Goal: Task Accomplishment & Management: Use online tool/utility

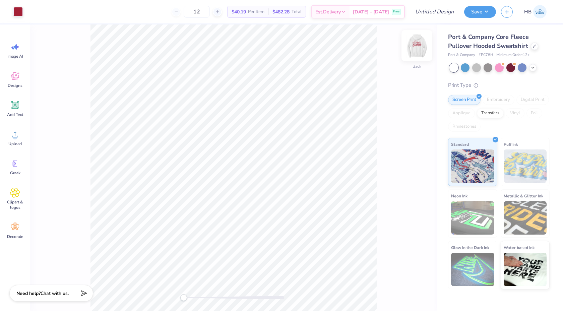
click at [413, 48] on img at bounding box center [417, 45] width 27 height 27
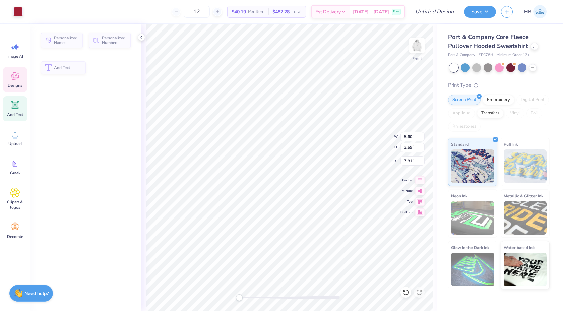
type input "5.60"
type input "3.69"
type input "7.81"
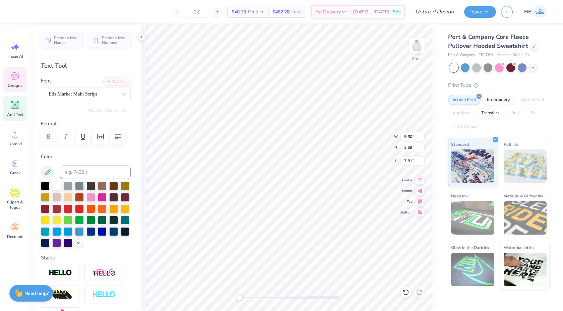
type input "4.68"
type input "2.40"
type input "8.22"
type input "5.60"
type input "3.69"
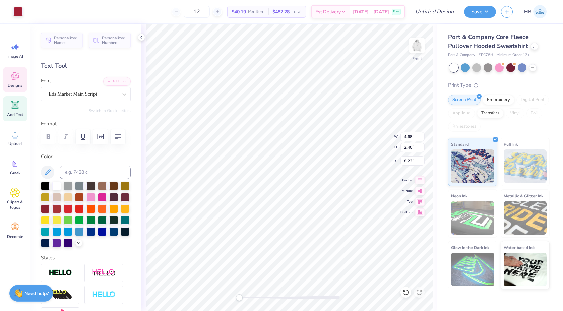
type input "7.81"
type textarea "Delta"
type input "12.00"
type input "4.01"
type input "10.50"
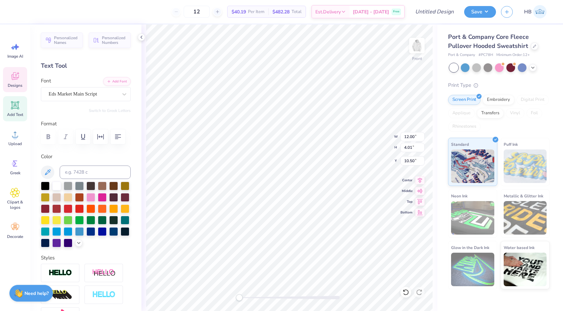
type textarea "Zeta"
type textarea "EST. 1902"
type input "3.84"
type input "2.04"
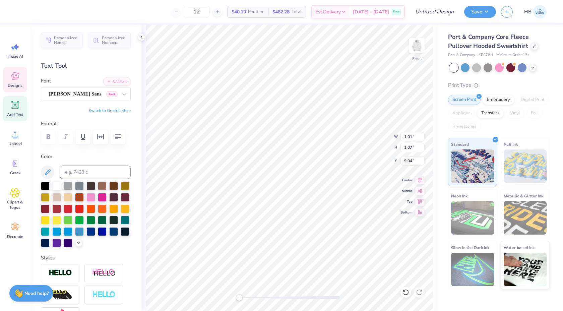
type input "6.00"
type input "4.68"
type input "2.40"
type input "8.22"
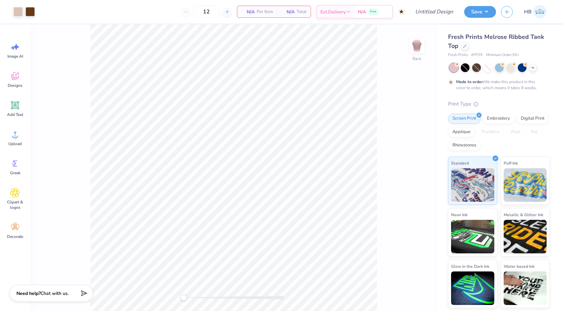
type input "50"
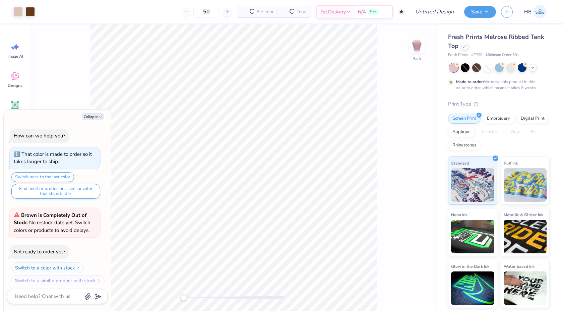
scroll to position [5, 0]
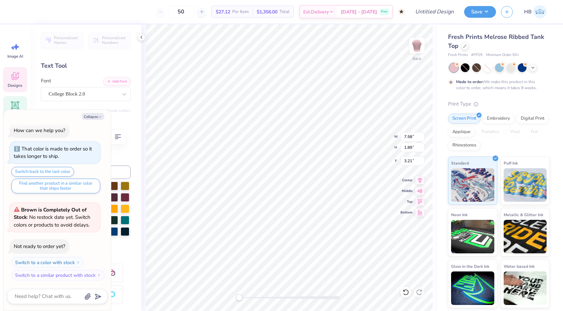
type textarea "x"
type textarea "D"
type textarea "x"
type textarea "Del"
type textarea "x"
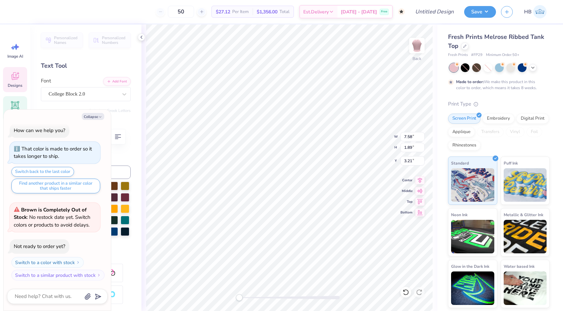
type textarea "Delt"
type textarea "x"
type textarea "Delta"
type textarea "x"
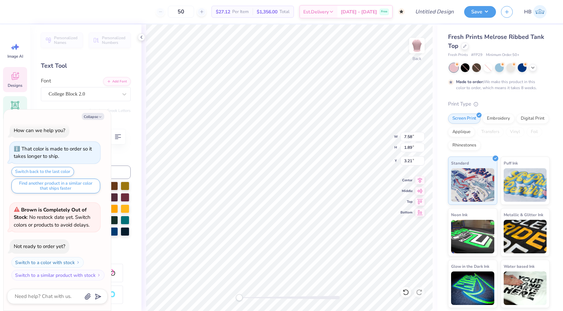
type textarea "Delta Z"
type textarea "x"
type textarea "Delta Ze"
type textarea "x"
type textarea "Delta Zet"
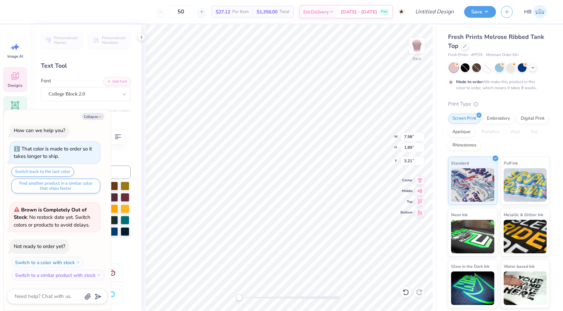
type textarea "x"
type textarea "Delta Zeta"
click at [468, 47] on div at bounding box center [465, 45] width 7 height 7
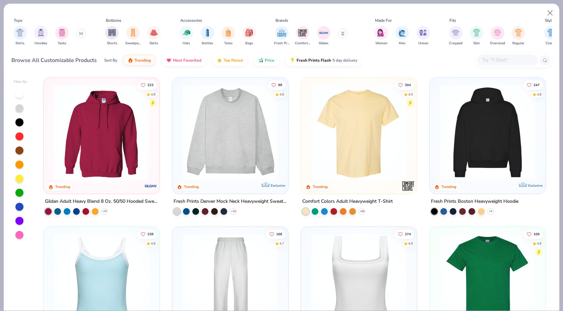
click at [222, 139] on img at bounding box center [230, 133] width 103 height 96
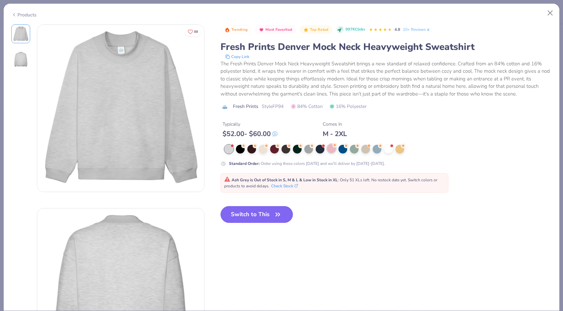
click at [329, 149] on div at bounding box center [331, 148] width 9 height 9
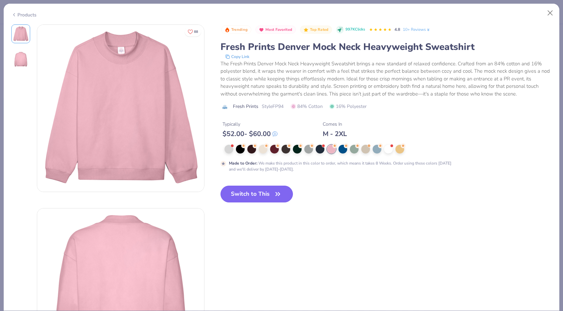
click at [247, 196] on button "Switch to This" at bounding box center [257, 194] width 73 height 17
type textarea "x"
type input "8.04"
type input "1.93"
type input "3.19"
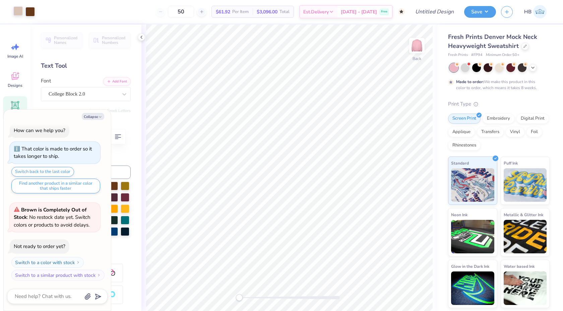
click at [19, 12] on div at bounding box center [17, 10] width 9 height 9
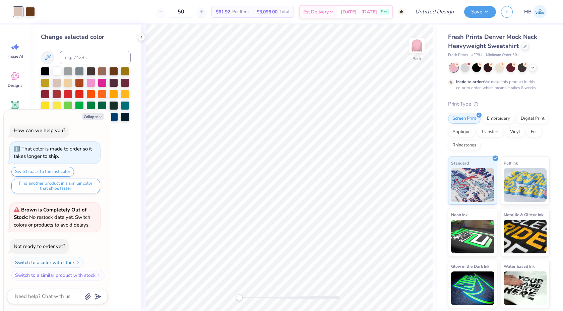
click at [57, 70] on div at bounding box center [56, 70] width 9 height 9
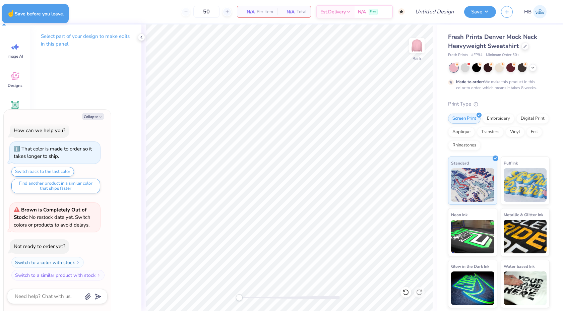
type textarea "x"
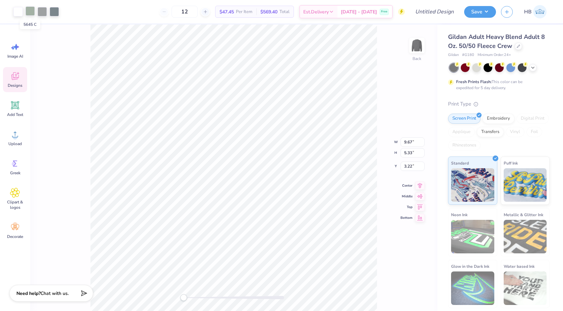
click at [33, 12] on div at bounding box center [29, 10] width 9 height 9
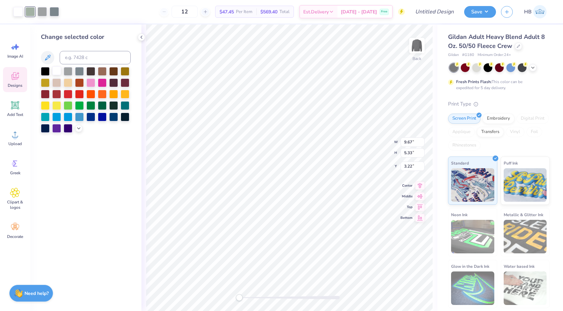
click at [59, 70] on div at bounding box center [56, 70] width 9 height 9
click at [31, 13] on div at bounding box center [29, 10] width 9 height 9
click at [60, 71] on div at bounding box center [56, 70] width 9 height 9
click at [406, 294] on icon at bounding box center [406, 292] width 7 height 7
click at [93, 85] on div at bounding box center [91, 82] width 9 height 9
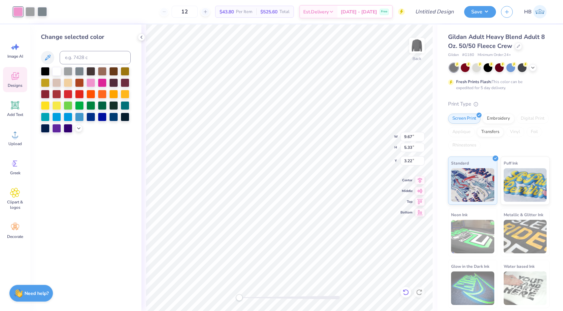
click at [408, 289] on icon at bounding box center [406, 292] width 7 height 7
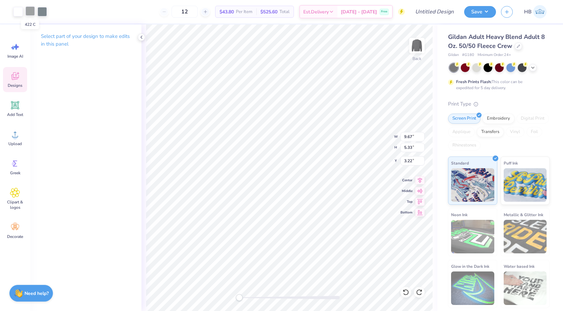
click at [32, 13] on div at bounding box center [29, 10] width 9 height 9
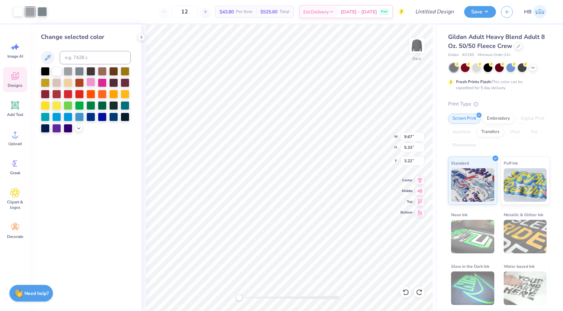
click at [90, 82] on div at bounding box center [91, 82] width 9 height 9
click at [41, 12] on div at bounding box center [42, 10] width 9 height 9
click at [105, 81] on div at bounding box center [102, 82] width 9 height 9
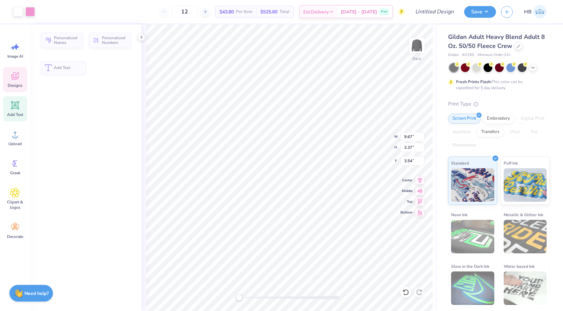
type input "3.37"
type input "3.54"
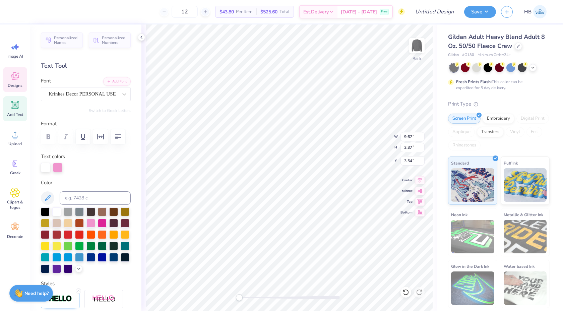
scroll to position [0, 1]
type textarea "Delta Zeta"
click at [410, 291] on div at bounding box center [406, 292] width 11 height 11
click at [408, 291] on icon at bounding box center [406, 292] width 7 height 7
click at [406, 292] on icon at bounding box center [406, 292] width 7 height 7
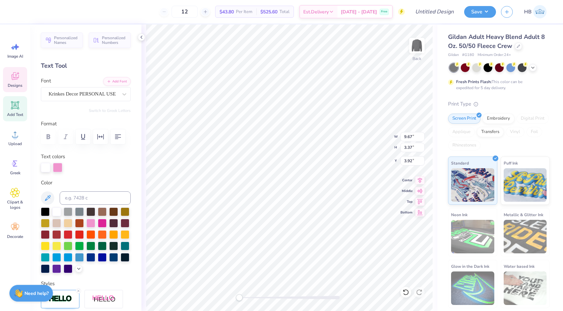
scroll to position [0, 1]
type textarea "Delta Zeta0"
type textarea "2025"
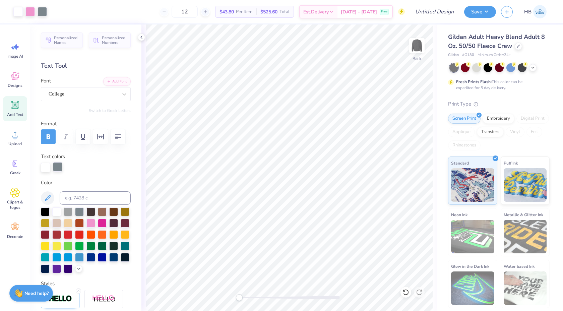
click at [59, 168] on div at bounding box center [57, 166] width 9 height 9
click at [94, 224] on div at bounding box center [91, 222] width 9 height 9
click at [58, 169] on div at bounding box center [57, 166] width 9 height 9
click at [91, 222] on div at bounding box center [91, 222] width 9 height 9
click at [55, 166] on div at bounding box center [57, 166] width 9 height 9
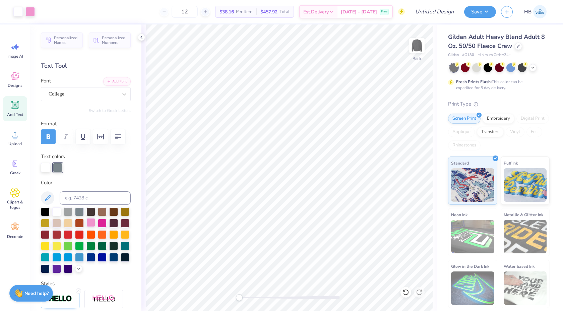
click at [91, 220] on div at bounding box center [91, 222] width 9 height 9
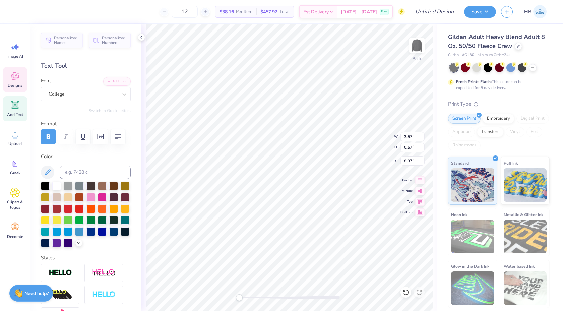
type textarea "EST. 1902"
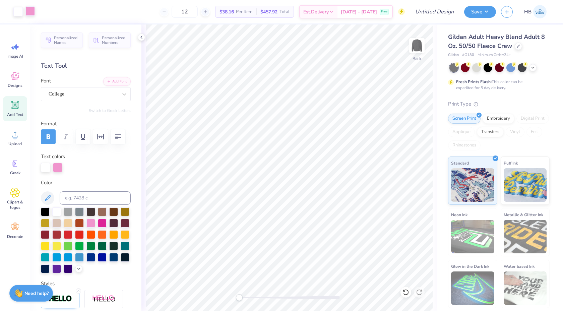
click at [31, 12] on div at bounding box center [29, 10] width 9 height 9
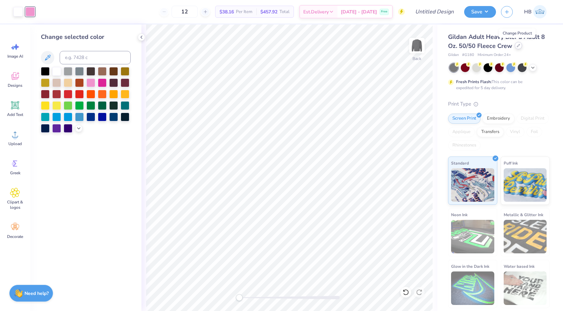
click at [518, 45] on icon at bounding box center [518, 45] width 3 height 3
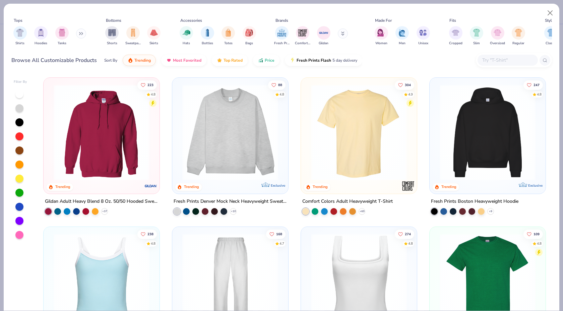
click at [227, 100] on img at bounding box center [230, 133] width 103 height 96
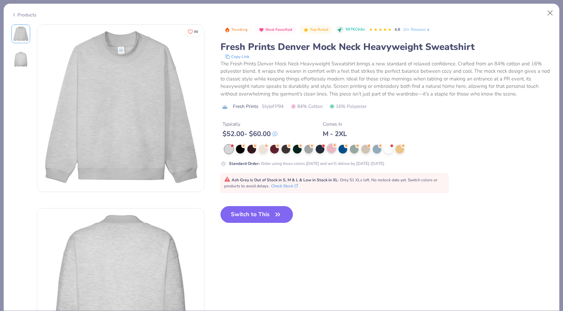
click at [333, 151] on div at bounding box center [331, 148] width 9 height 9
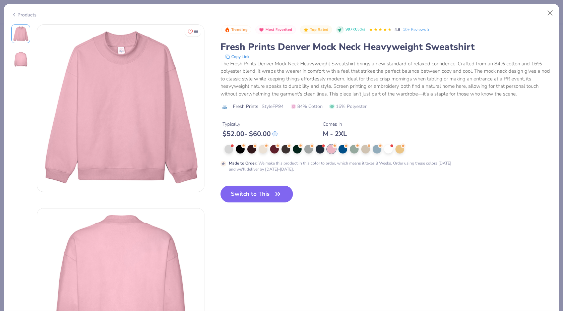
click at [261, 191] on button "Switch to This" at bounding box center [257, 194] width 73 height 17
type input "50"
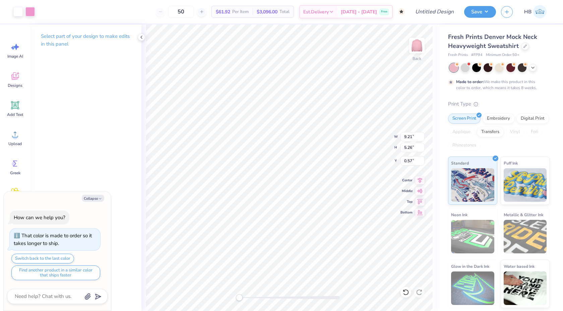
type textarea "x"
type input "3.00"
type textarea "x"
type input "3.44"
type input "2.58"
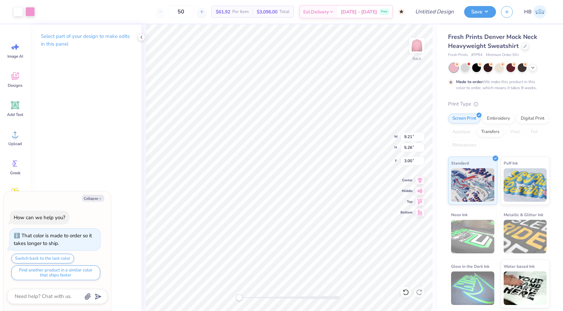
type input "3.43"
click at [407, 287] on div at bounding box center [406, 292] width 11 height 11
click at [420, 180] on icon at bounding box center [420, 179] width 9 height 8
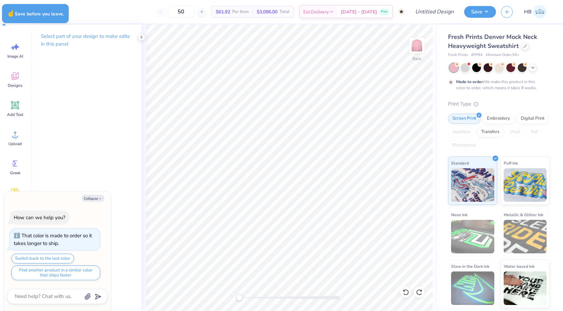
type textarea "x"
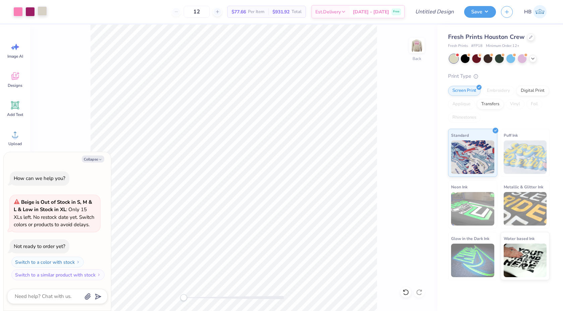
click at [42, 12] on div at bounding box center [42, 10] width 9 height 9
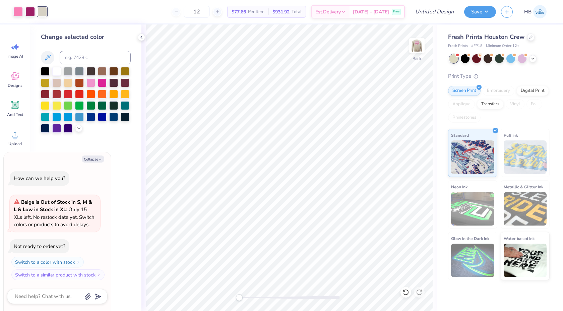
click at [61, 66] on div "Change selected color" at bounding box center [86, 83] width 90 height 100
click at [58, 69] on div at bounding box center [56, 70] width 9 height 9
click at [29, 14] on div at bounding box center [29, 10] width 9 height 9
click at [57, 70] on div at bounding box center [56, 70] width 9 height 9
click at [530, 36] on icon at bounding box center [531, 36] width 3 height 3
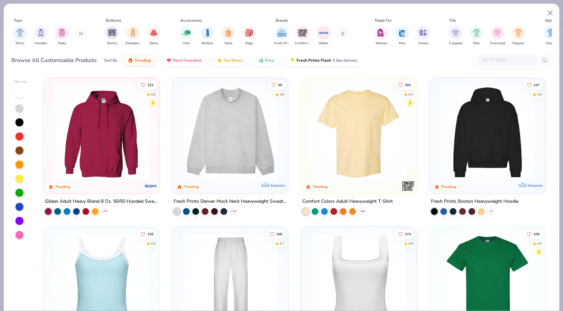
click at [260, 128] on img at bounding box center [230, 133] width 103 height 96
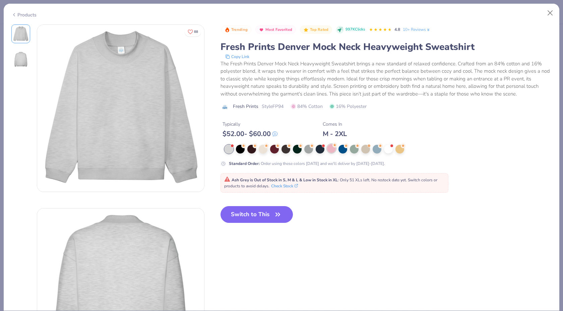
click at [330, 149] on div at bounding box center [331, 148] width 9 height 9
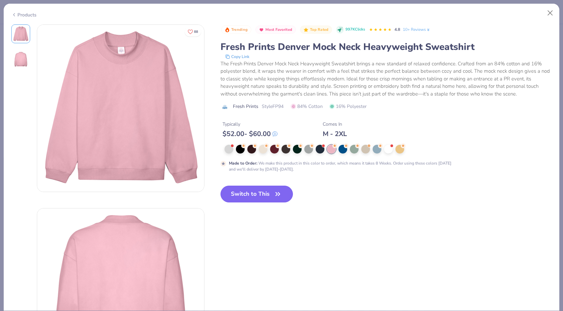
click at [278, 189] on button "Switch to This" at bounding box center [257, 194] width 73 height 17
click at [286, 190] on button "Switch to This" at bounding box center [257, 194] width 73 height 17
click at [262, 191] on button "Switch to This" at bounding box center [257, 194] width 73 height 17
click at [268, 197] on button "Switch to This" at bounding box center [257, 194] width 73 height 17
click at [260, 199] on button "Switch to This" at bounding box center [257, 194] width 73 height 17
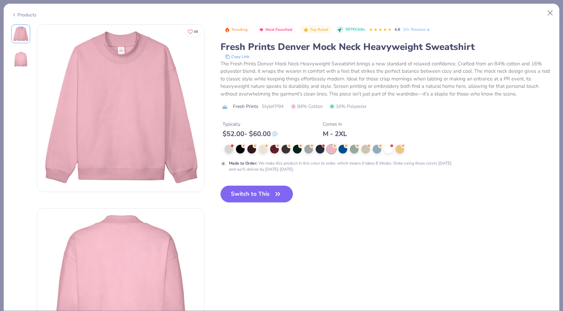
type textarea "x"
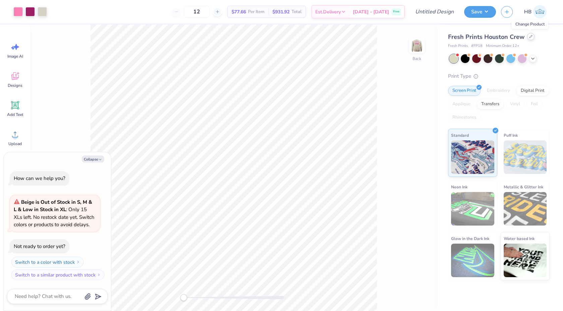
click at [532, 38] on div at bounding box center [531, 36] width 7 height 7
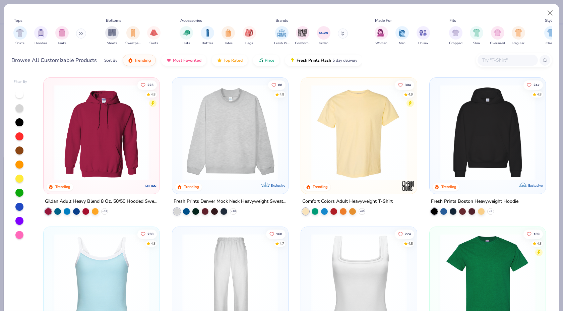
click at [242, 124] on img at bounding box center [230, 133] width 103 height 96
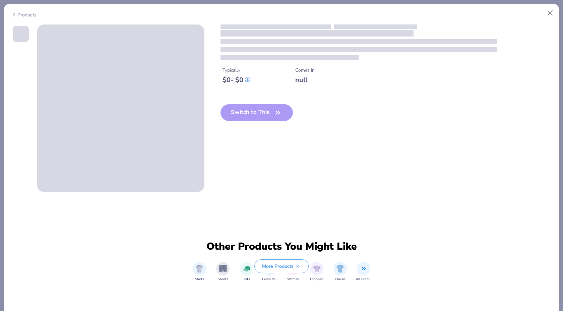
type textarea "x"
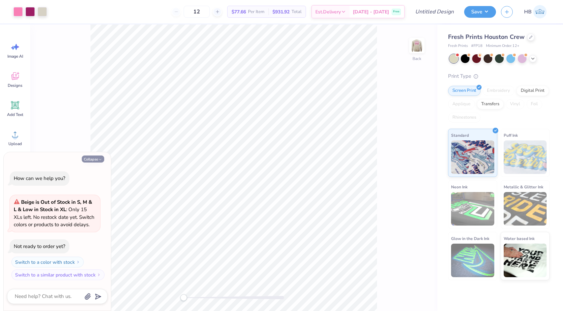
click at [98, 158] on icon "button" at bounding box center [100, 160] width 4 height 4
type textarea "x"
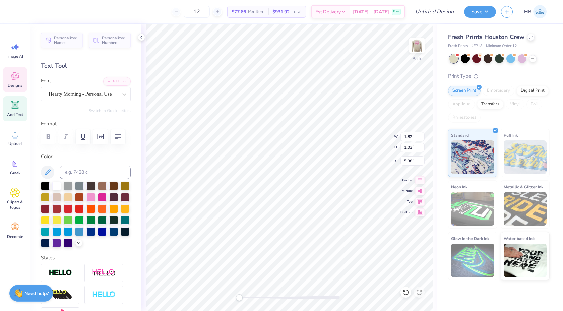
type textarea "Pi"
type input "2.21"
type input "0.93"
type input "5.68"
type textarea "S"
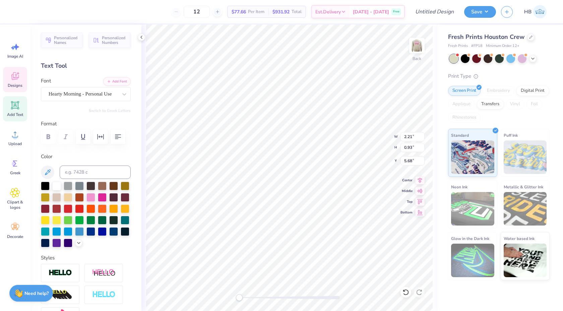
type textarea "s"
type textarea "Sigma"
type input "1.81"
type input "0.85"
type input "5.82"
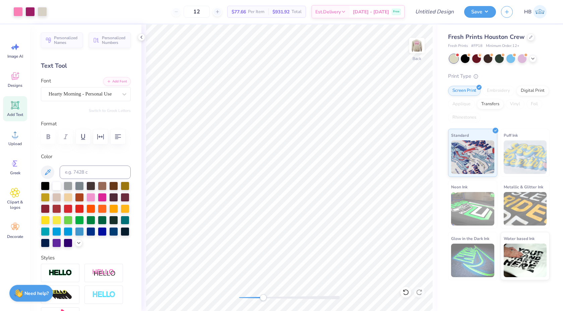
click at [263, 296] on div at bounding box center [289, 297] width 101 height 3
drag, startPoint x: 264, startPoint y: 299, endPoint x: 253, endPoint y: 297, distance: 11.5
click at [253, 297] on div "Accessibility label" at bounding box center [253, 297] width 7 height 7
click at [41, 12] on div at bounding box center [42, 10] width 9 height 9
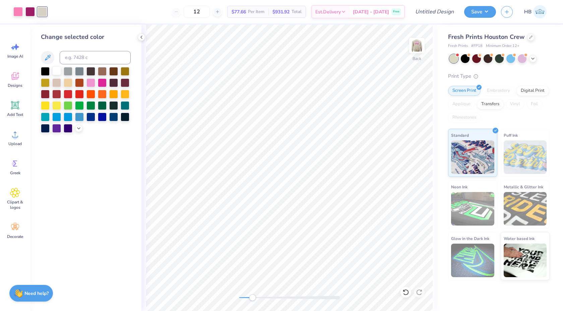
click at [57, 69] on div at bounding box center [56, 70] width 9 height 9
click at [30, 13] on div at bounding box center [29, 10] width 9 height 9
click at [56, 70] on div at bounding box center [56, 70] width 9 height 9
click at [408, 289] on icon at bounding box center [406, 292] width 7 height 7
click at [421, 40] on img at bounding box center [417, 45] width 27 height 27
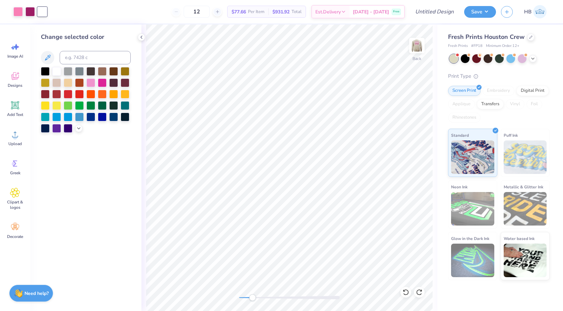
click at [143, 38] on icon at bounding box center [141, 37] width 5 height 5
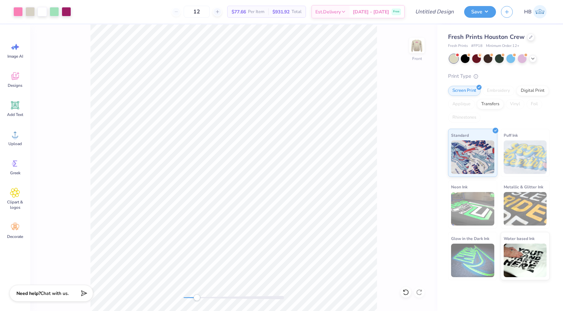
click at [184, 299] on div at bounding box center [234, 297] width 101 height 3
click at [188, 299] on div at bounding box center [234, 297] width 101 height 7
click at [416, 48] on img at bounding box center [417, 45] width 27 height 27
click at [532, 34] on div at bounding box center [531, 36] width 7 height 7
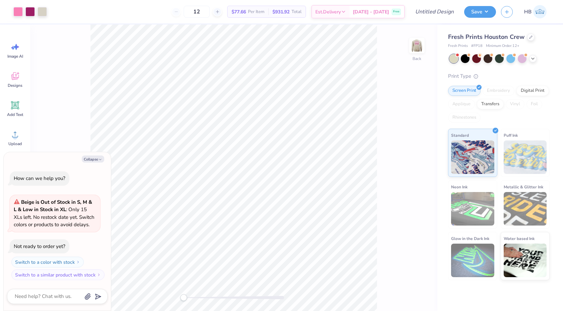
click at [94, 164] on div "Collapse How can we help you? Beige is Out of Stock in S, M & L & Low in Stock …" at bounding box center [57, 231] width 107 height 159
click at [94, 159] on button "Collapse" at bounding box center [93, 159] width 22 height 7
type textarea "x"
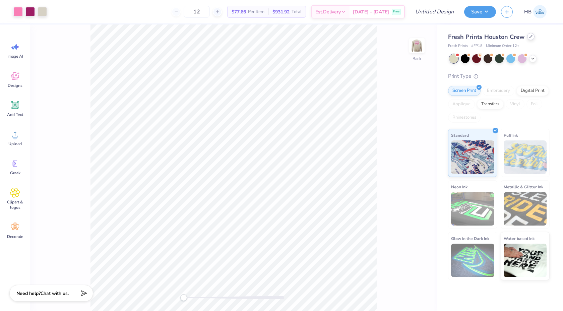
click at [530, 39] on div at bounding box center [531, 36] width 7 height 7
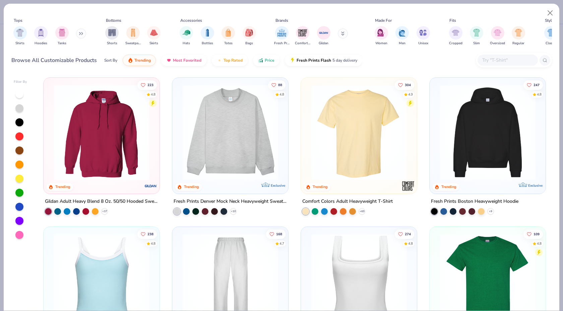
click at [199, 131] on img at bounding box center [230, 133] width 103 height 96
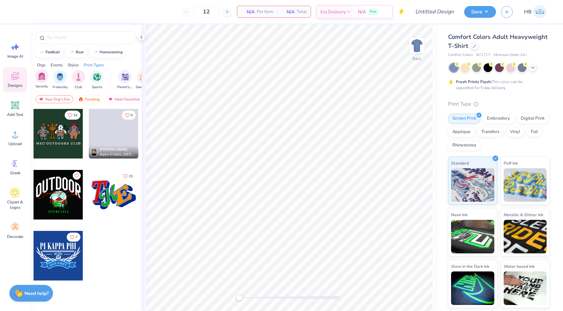
click at [45, 82] on div "Sorority" at bounding box center [41, 79] width 13 height 20
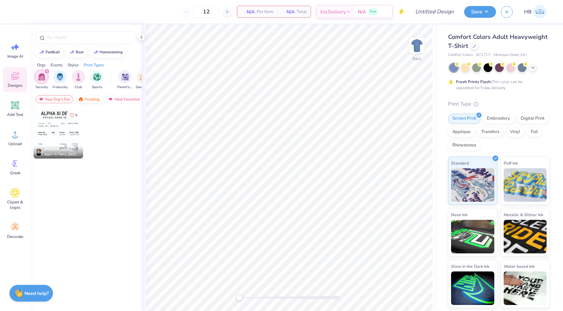
click at [84, 99] on div "Trending" at bounding box center [89, 99] width 28 height 8
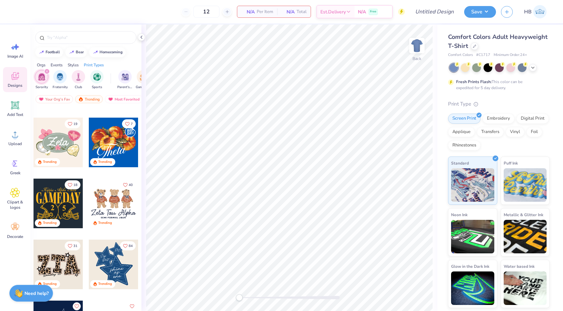
scroll to position [303, 0]
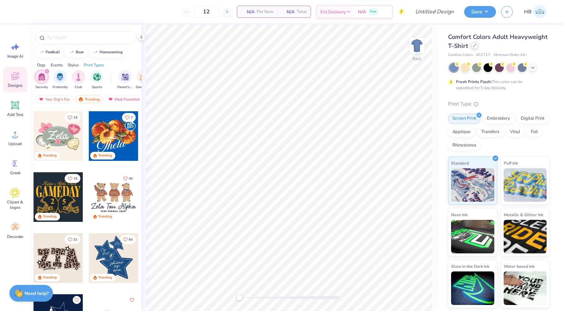
click at [476, 45] on div at bounding box center [474, 45] width 7 height 7
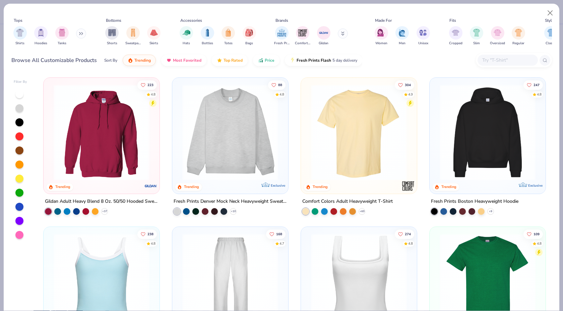
click at [281, 95] on div "4.8" at bounding box center [282, 94] width 5 height 5
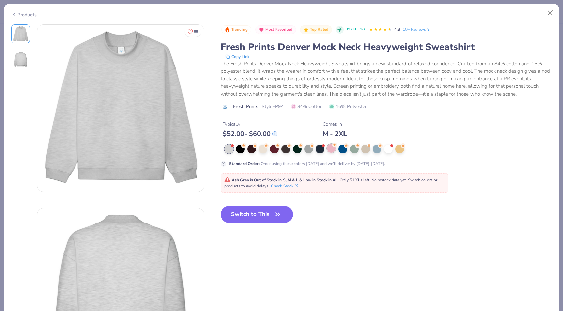
click at [333, 149] on div at bounding box center [331, 148] width 9 height 9
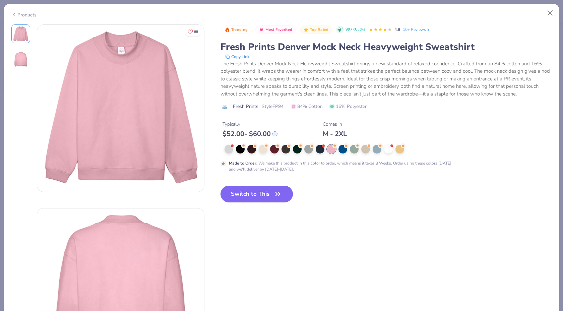
click at [260, 199] on button "Switch to This" at bounding box center [257, 194] width 73 height 17
type input "50"
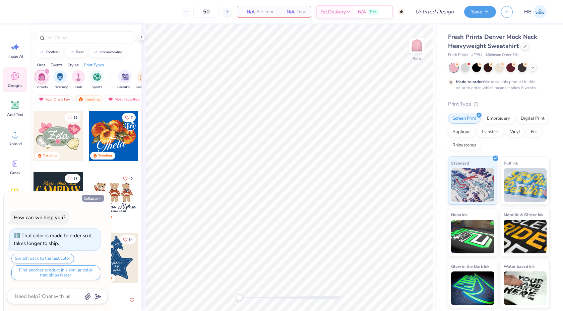
click at [98, 199] on button "Collapse" at bounding box center [93, 198] width 22 height 7
type textarea "x"
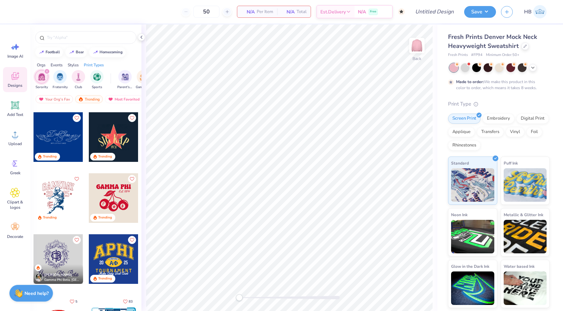
scroll to position [1888, 0]
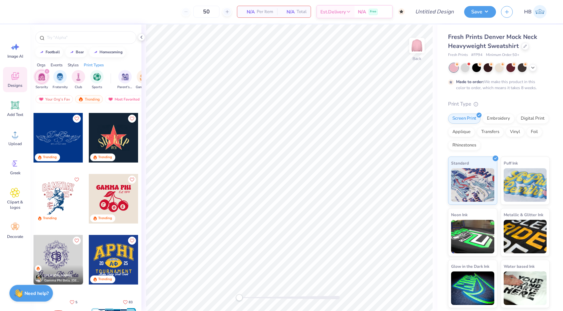
click at [95, 230] on div "Trending" at bounding box center [114, 204] width 50 height 61
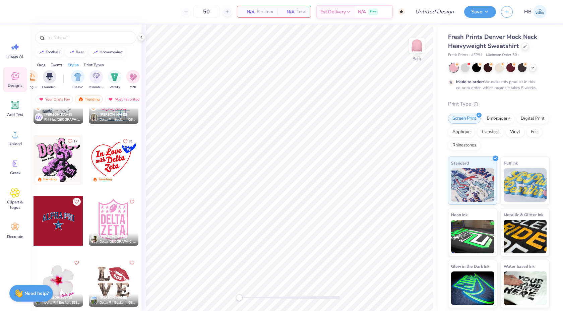
scroll to position [0, 316]
click at [114, 82] on div "filter for Varsity" at bounding box center [113, 76] width 13 height 13
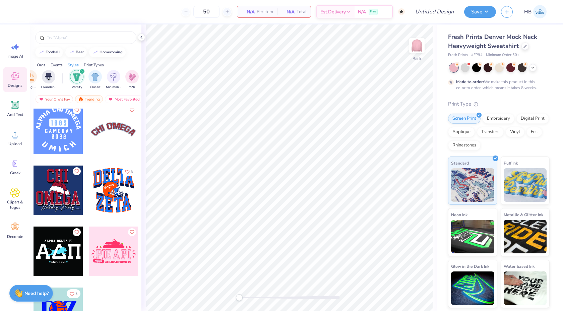
scroll to position [10943, 0]
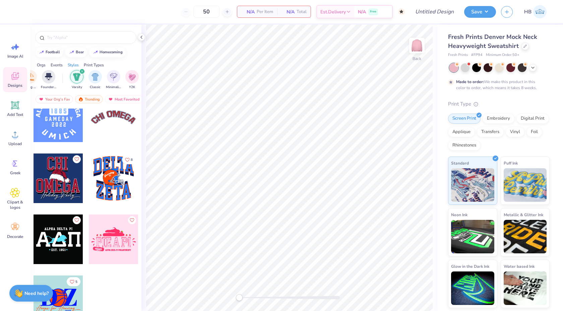
click at [82, 71] on icon "filter for Varsity" at bounding box center [82, 71] width 3 height 3
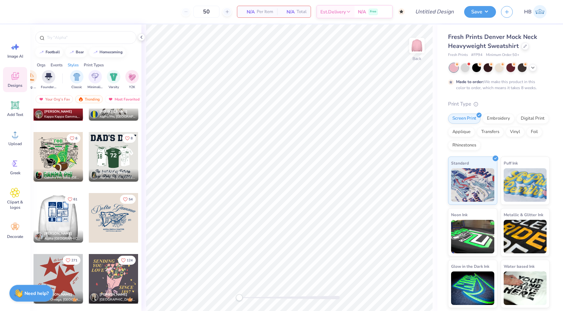
scroll to position [5108, 0]
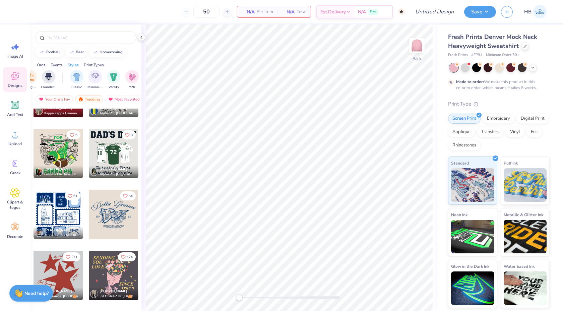
click at [93, 222] on div at bounding box center [114, 215] width 50 height 50
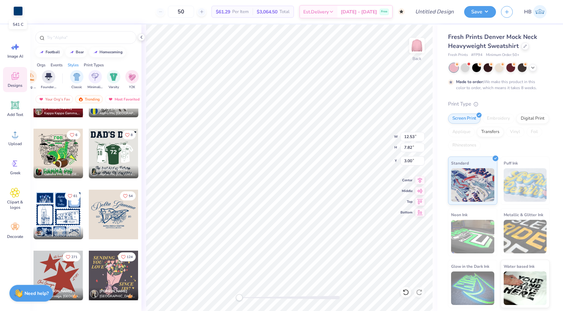
click at [18, 11] on div at bounding box center [17, 10] width 9 height 9
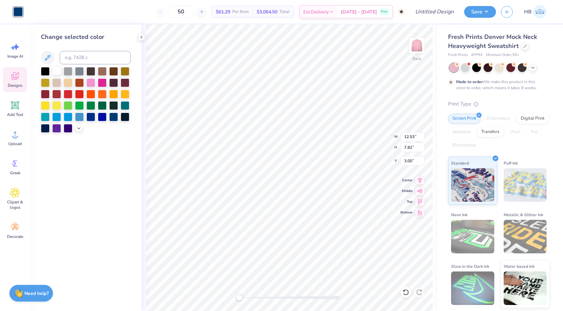
click at [57, 68] on div at bounding box center [56, 70] width 9 height 9
